Goal: Task Accomplishment & Management: Use online tool/utility

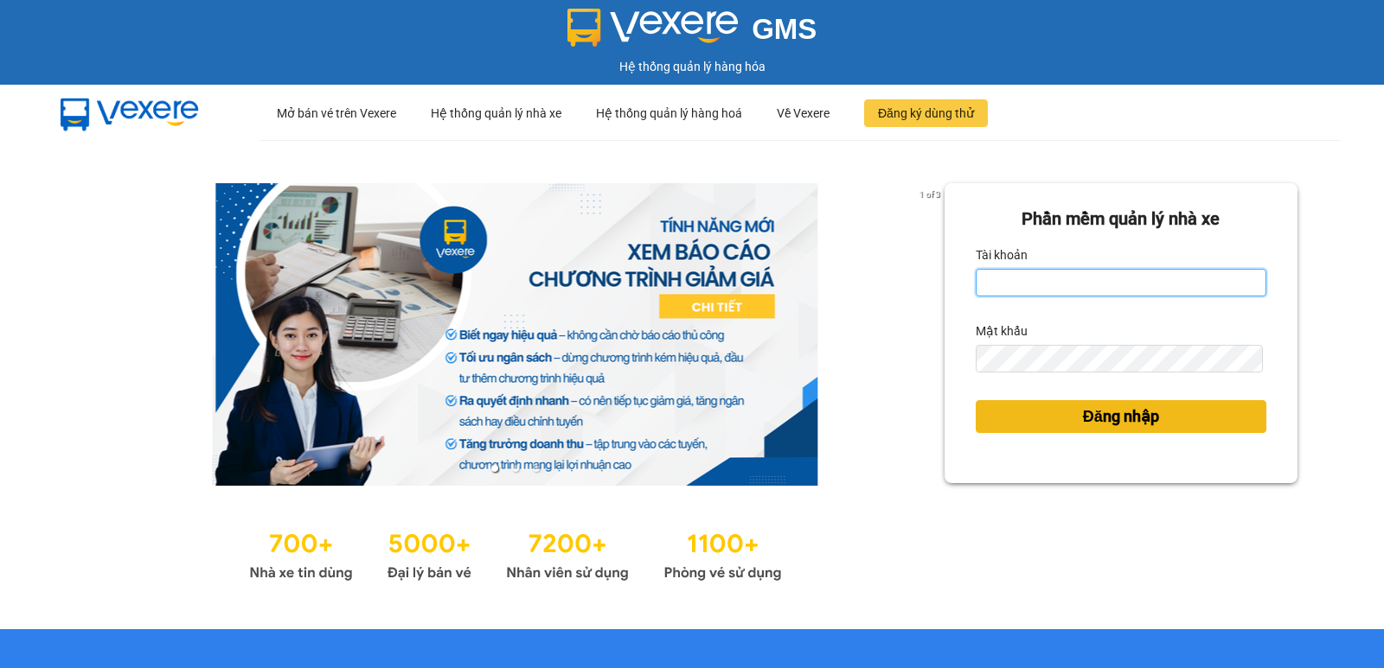
type input "pvgodau.dongphuoc"
click at [1053, 419] on button "Đăng nhập" at bounding box center [1120, 416] width 291 height 33
